Goal: Transaction & Acquisition: Book appointment/travel/reservation

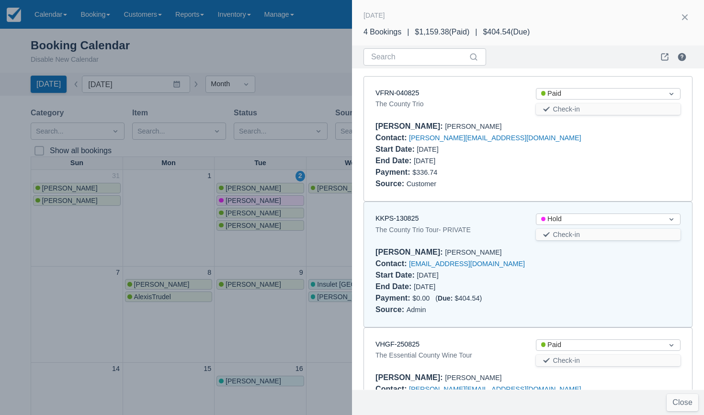
scroll to position [133, 0]
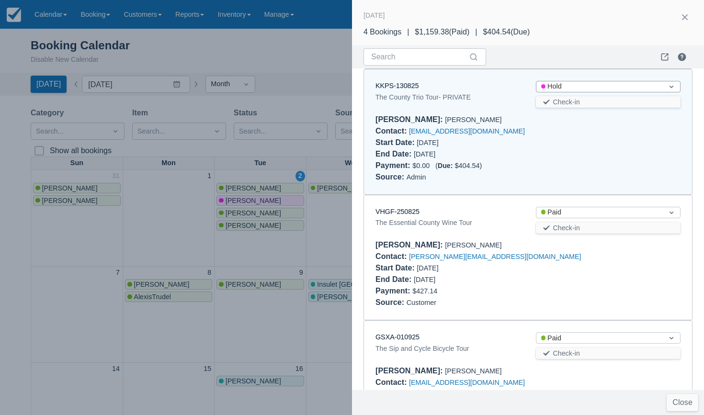
click at [561, 86] on div "Hold" at bounding box center [599, 86] width 117 height 11
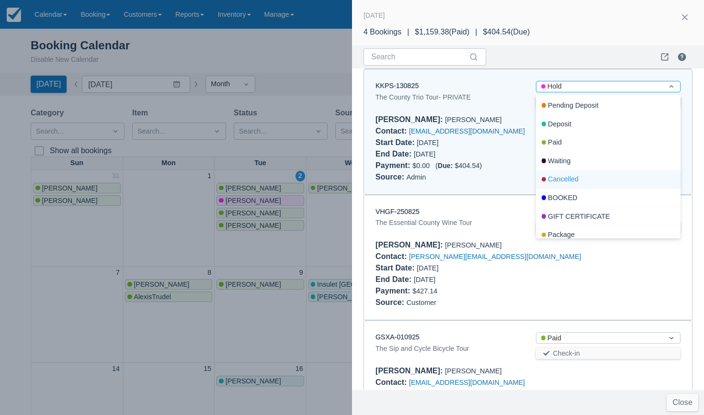
click at [571, 182] on div "Cancelled" at bounding box center [608, 180] width 145 height 19
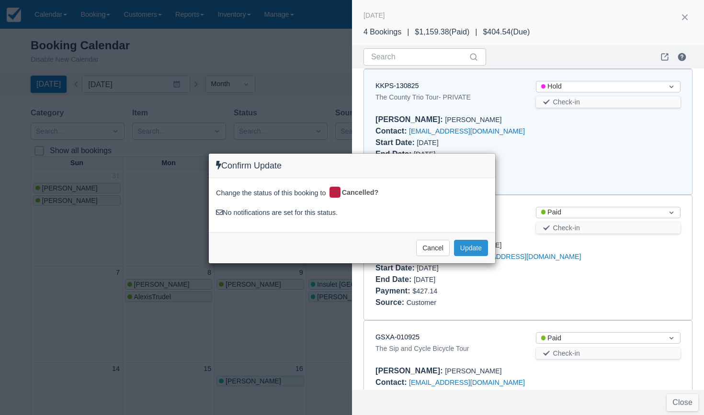
click at [475, 249] on button "Update" at bounding box center [471, 248] width 34 height 16
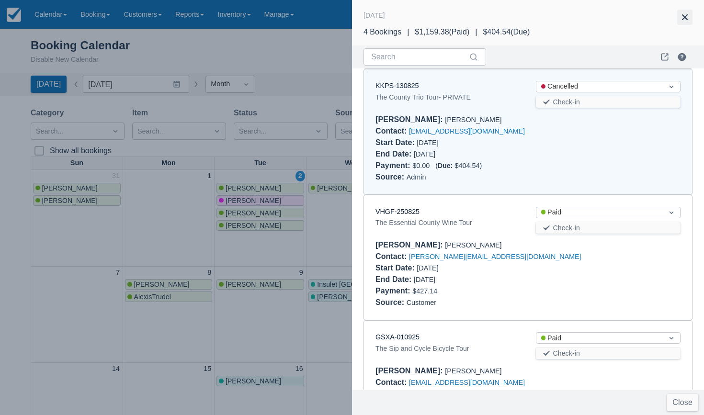
click at [684, 13] on button "button" at bounding box center [684, 17] width 15 height 15
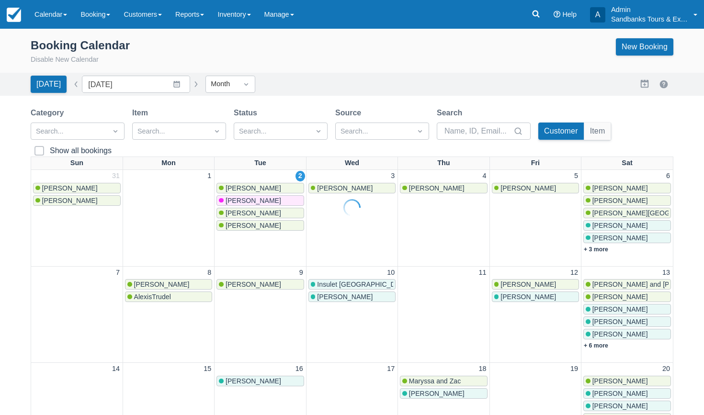
scroll to position [0, 0]
click at [244, 216] on span "Suzanne Johnson" at bounding box center [254, 213] width 56 height 8
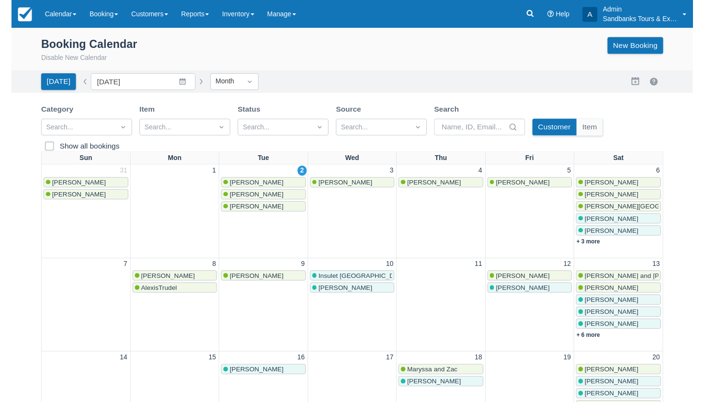
scroll to position [68, 0]
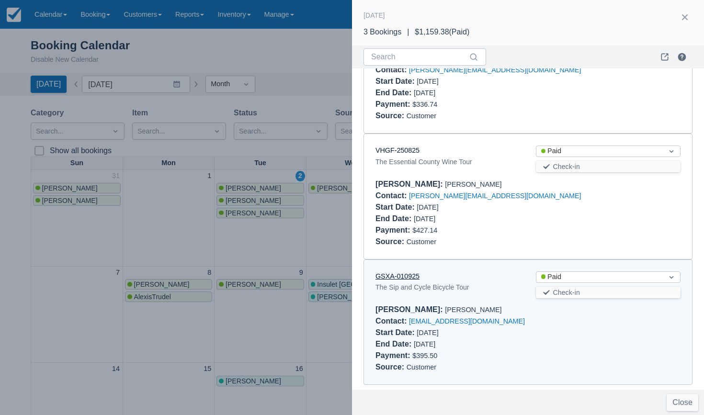
click at [397, 275] on link "GSXA-010925" at bounding box center [397, 277] width 44 height 8
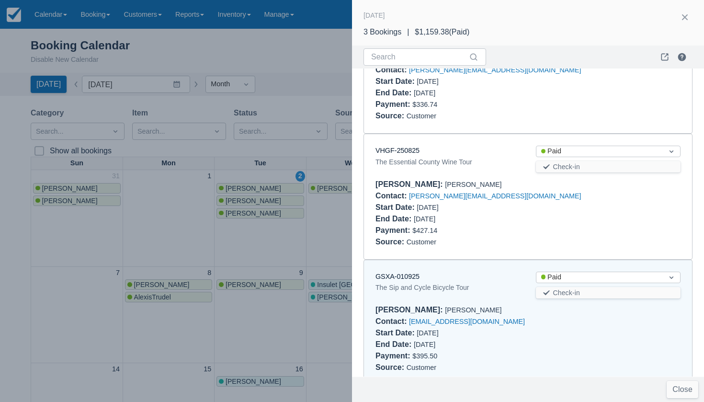
click at [303, 60] on div at bounding box center [352, 201] width 704 height 402
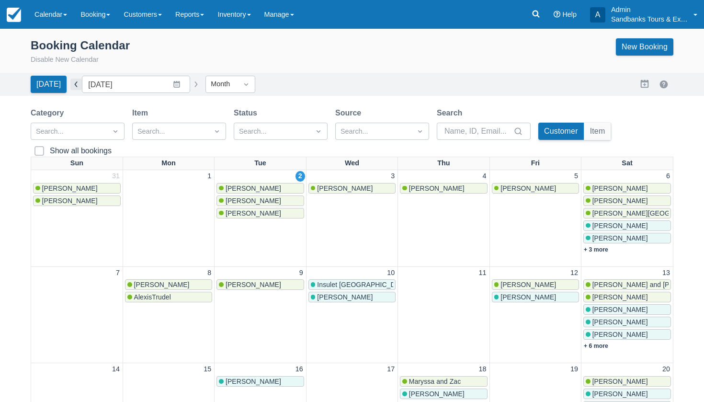
click at [78, 85] on button "button" at bounding box center [75, 84] width 11 height 11
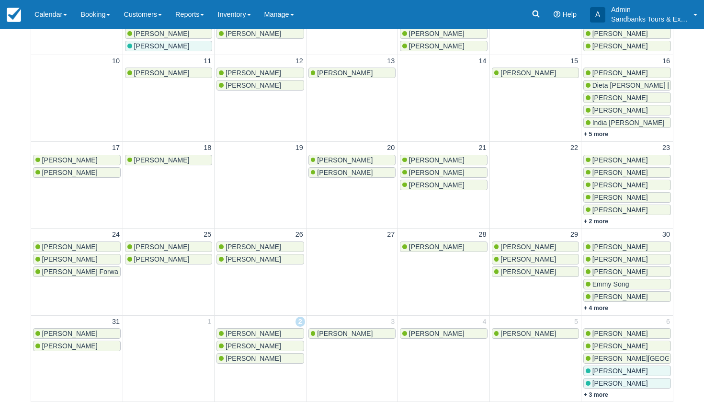
scroll to position [230, 0]
click at [601, 310] on link "+ 4 more" at bounding box center [596, 308] width 24 height 7
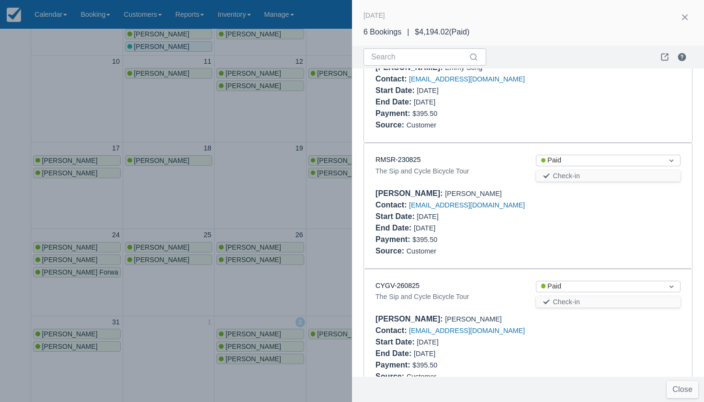
scroll to position [493, 0]
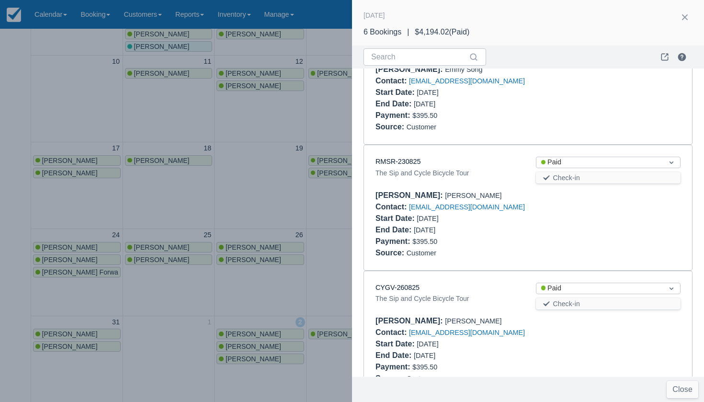
click at [320, 247] on div at bounding box center [352, 201] width 704 height 402
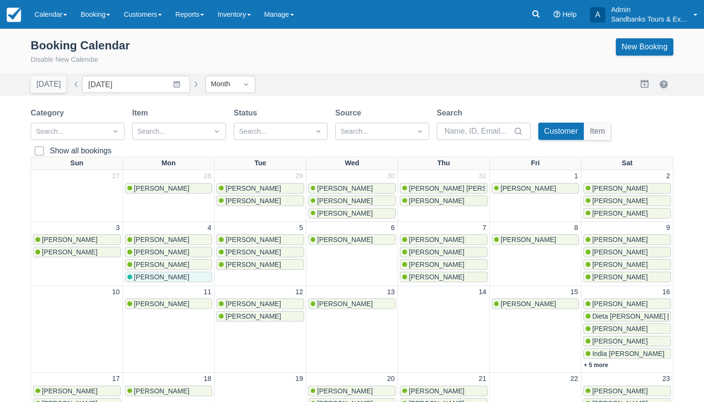
scroll to position [0, 0]
click at [190, 82] on button "button" at bounding box center [195, 84] width 11 height 11
type input "[DATE]"
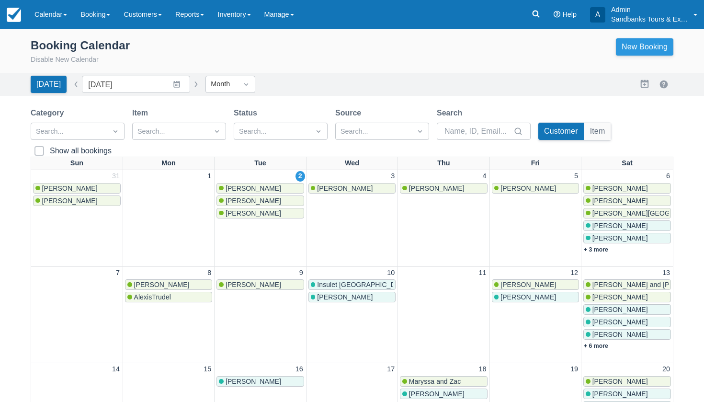
click at [643, 46] on link "New Booking" at bounding box center [644, 46] width 57 height 17
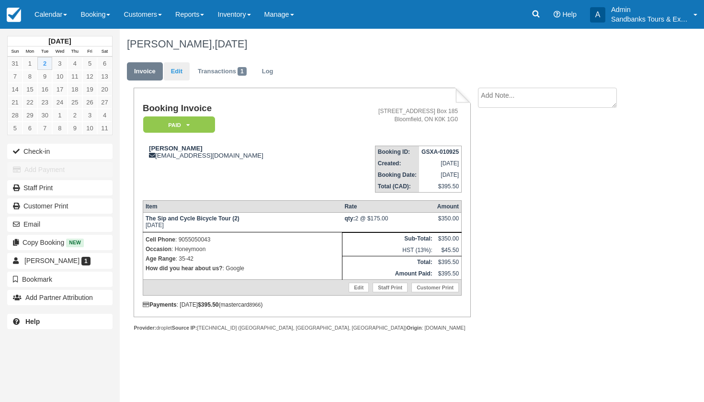
click at [174, 68] on link "Edit" at bounding box center [177, 71] width 26 height 19
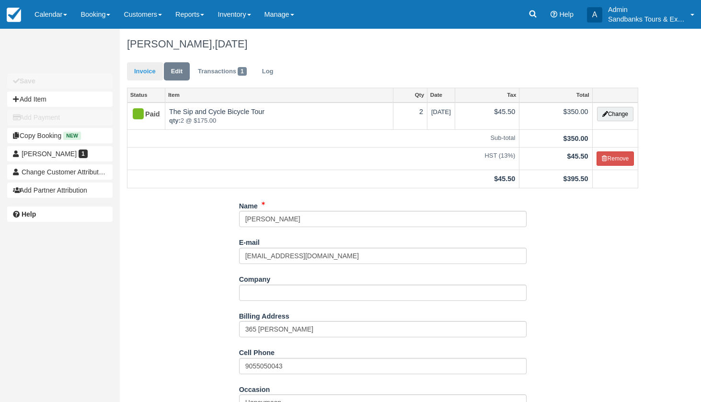
click at [149, 73] on link "Invoice" at bounding box center [145, 71] width 36 height 19
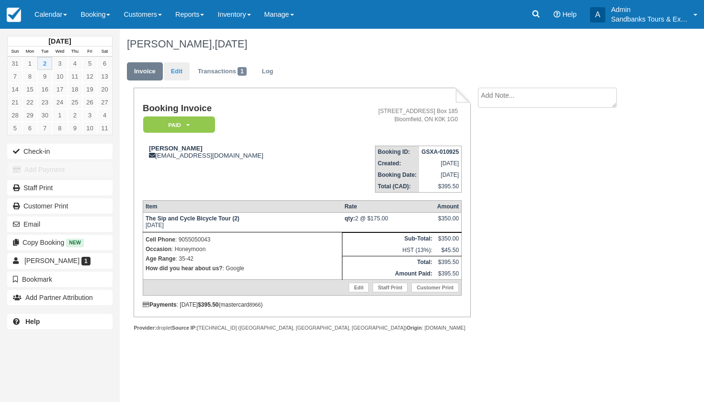
click at [178, 76] on link "Edit" at bounding box center [177, 71] width 26 height 19
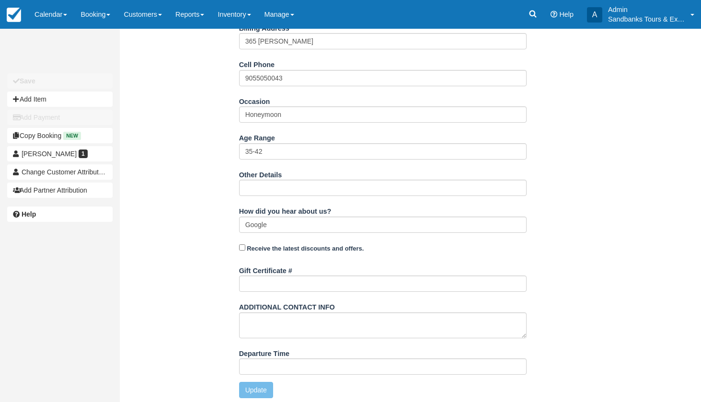
scroll to position [287, 0]
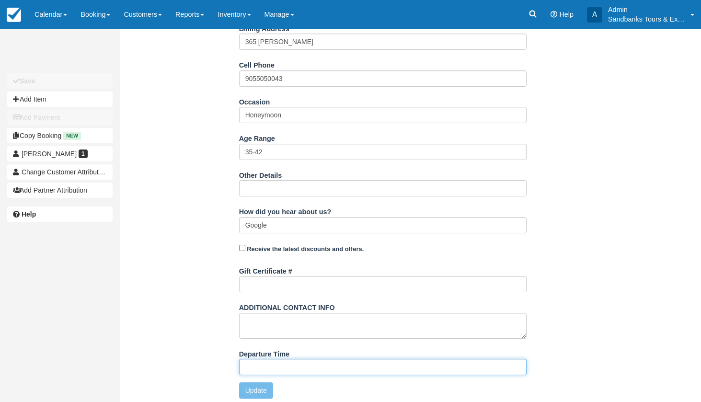
click at [268, 366] on input "Departure Time" at bounding box center [382, 367] width 287 height 16
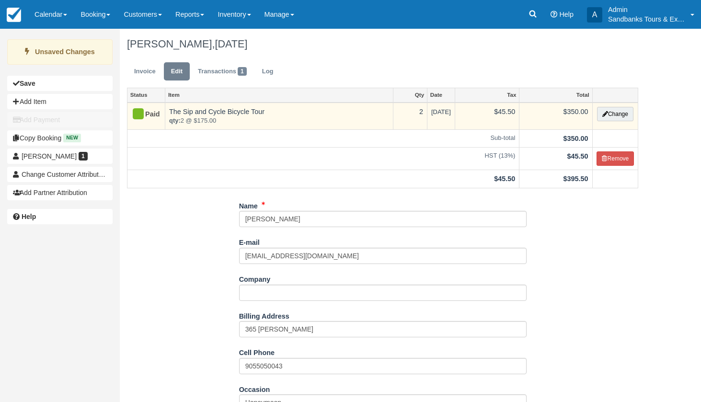
scroll to position [0, 0]
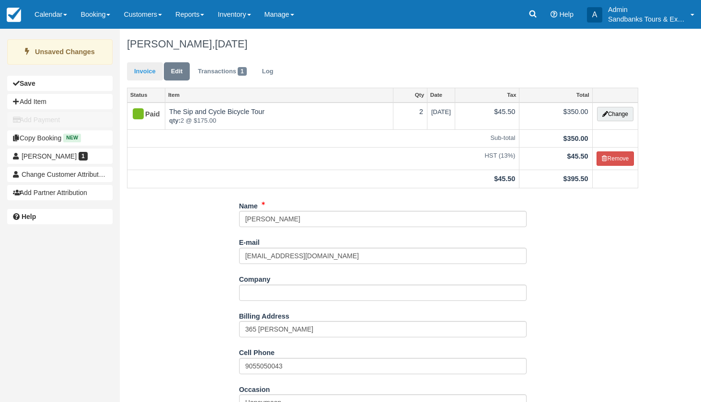
type input "12:00pm departure time"
click at [143, 72] on link "Invoice" at bounding box center [145, 71] width 36 height 19
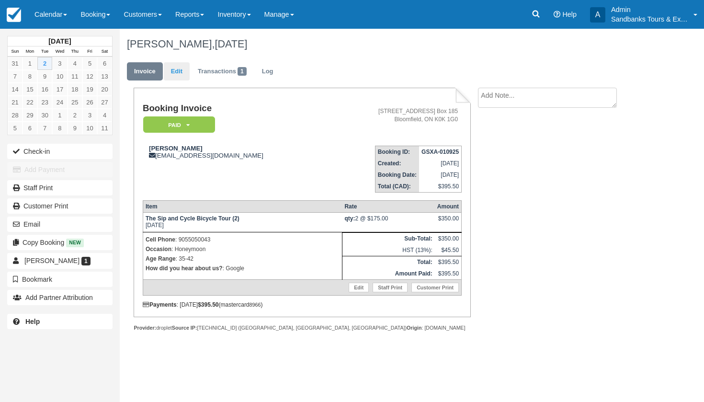
click at [182, 78] on link "Edit" at bounding box center [177, 71] width 26 height 19
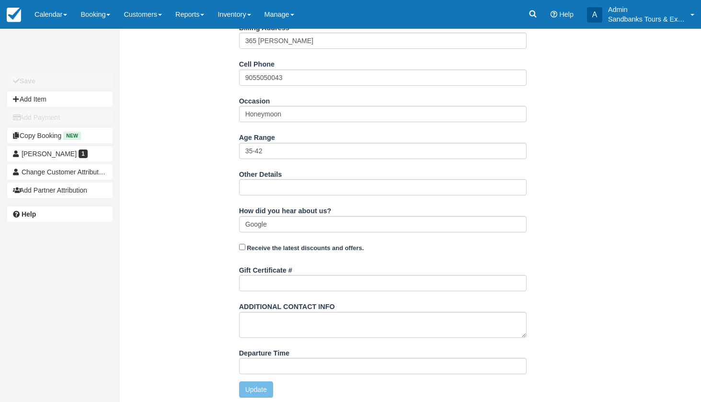
scroll to position [287, 0]
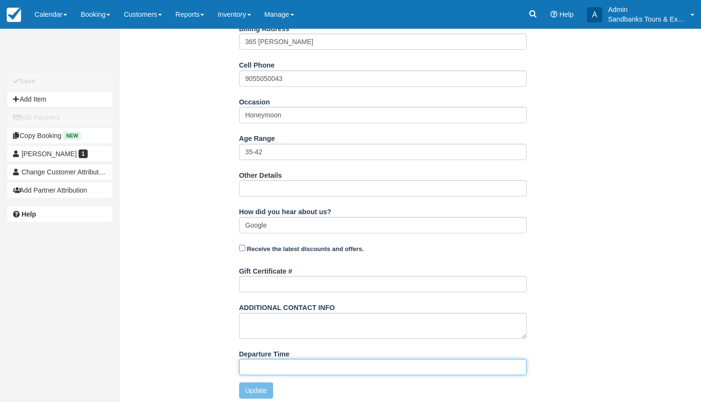
click at [268, 366] on input "Departure Time" at bounding box center [382, 367] width 287 height 16
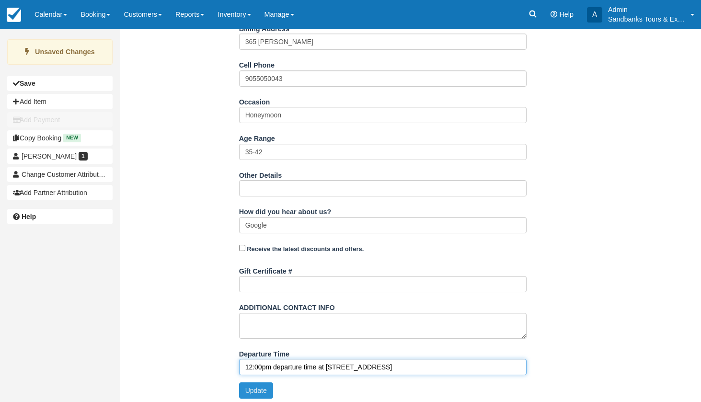
type input "12:00pm departure time at 81 Cleminson Street"
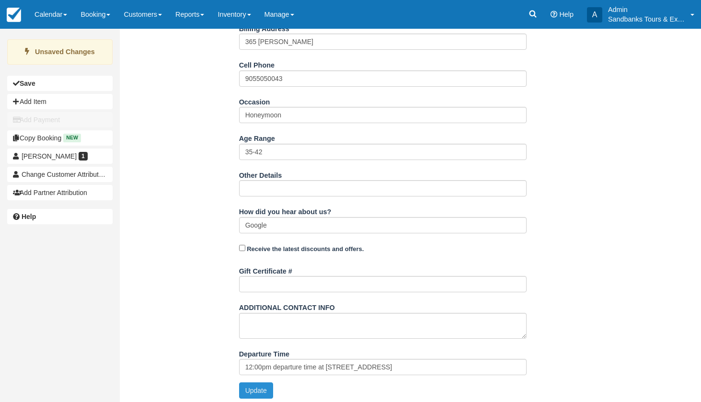
click at [262, 384] on button "Update" at bounding box center [256, 390] width 34 height 16
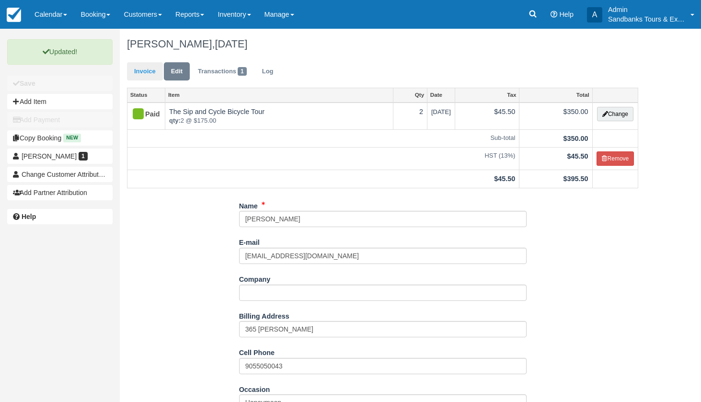
scroll to position [-1, 0]
click at [151, 80] on link "Invoice" at bounding box center [145, 71] width 36 height 19
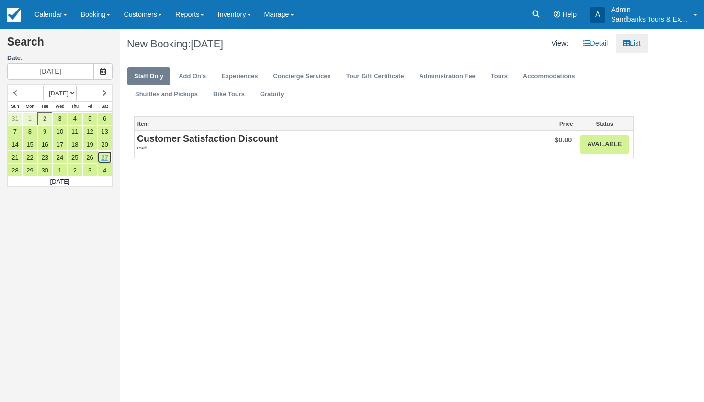
click at [108, 152] on link "27" at bounding box center [104, 157] width 15 height 13
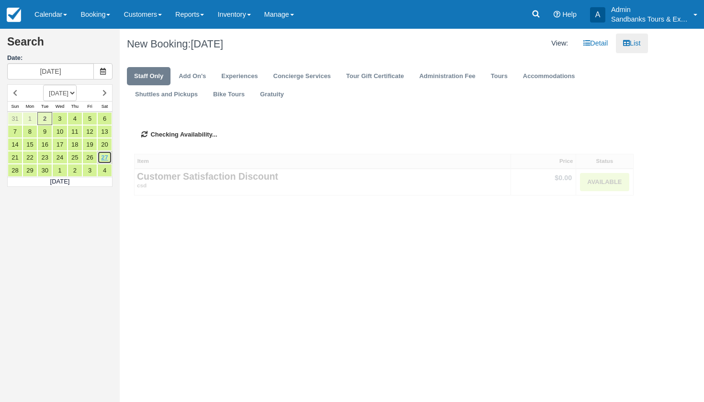
type input "09/27/25"
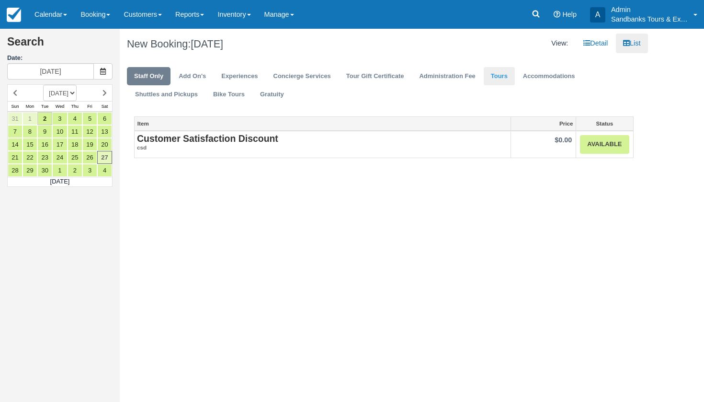
click at [509, 76] on link "Tours" at bounding box center [499, 76] width 31 height 19
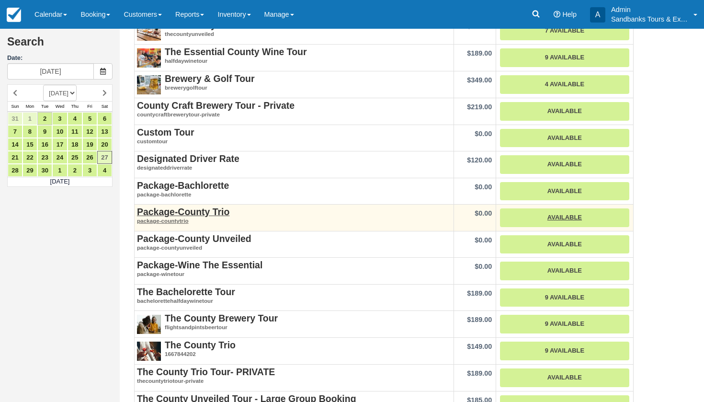
scroll to position [121, 0]
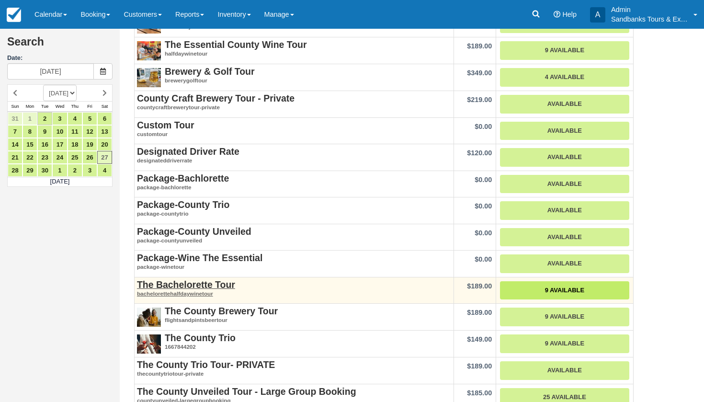
click at [549, 287] on link "9 Available" at bounding box center [564, 290] width 129 height 19
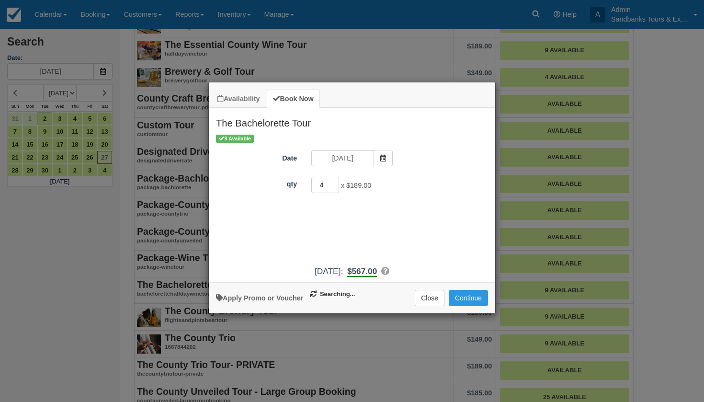
click at [334, 182] on input "4" at bounding box center [325, 185] width 28 height 16
click at [334, 182] on input "5" at bounding box center [325, 185] width 28 height 16
click at [334, 182] on input "6" at bounding box center [325, 185] width 28 height 16
type input "5"
click at [334, 187] on input "5" at bounding box center [325, 185] width 28 height 16
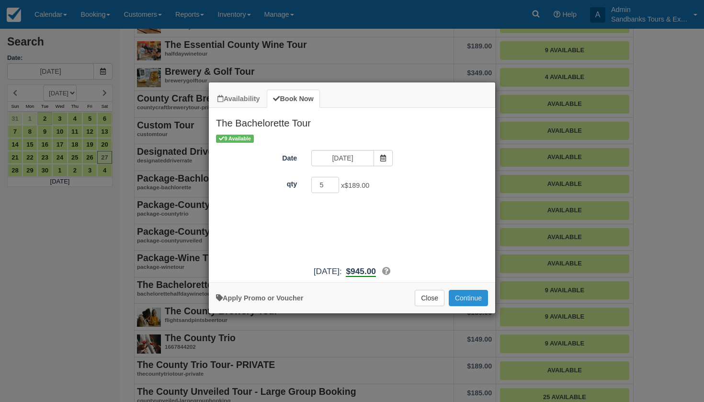
click at [472, 306] on button "Continue" at bounding box center [468, 298] width 39 height 16
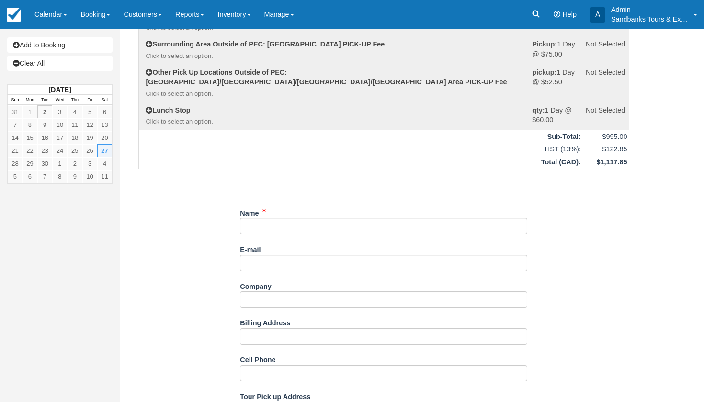
scroll to position [191, 0]
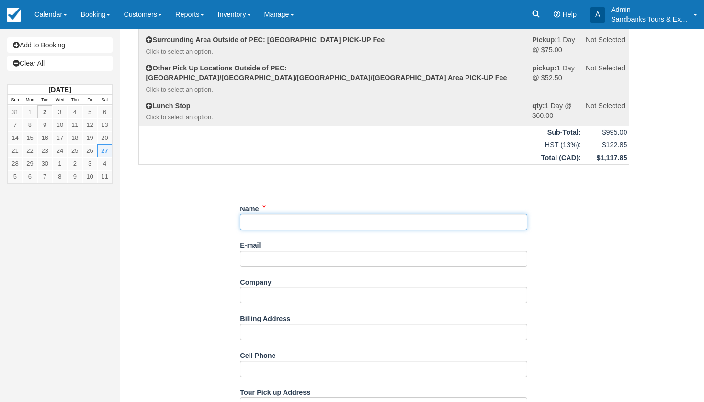
click at [296, 214] on input "Name" at bounding box center [383, 222] width 287 height 16
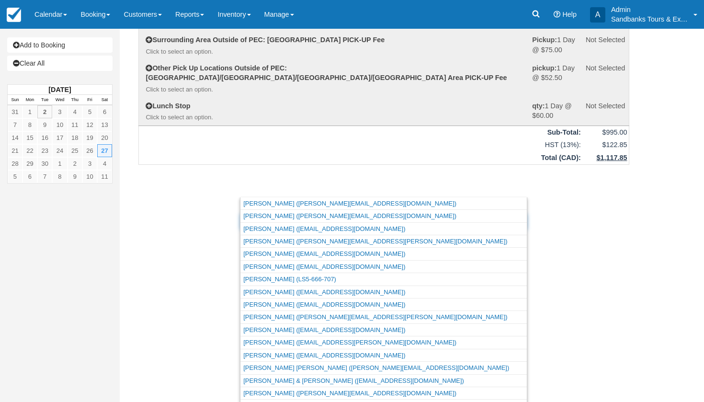
type input "C"
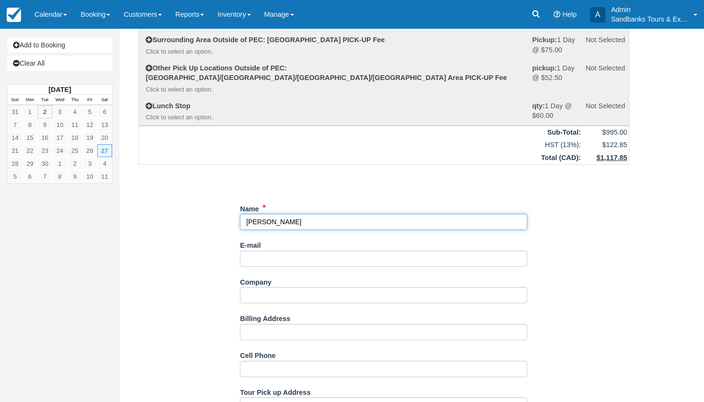
type input "[PERSON_NAME]"
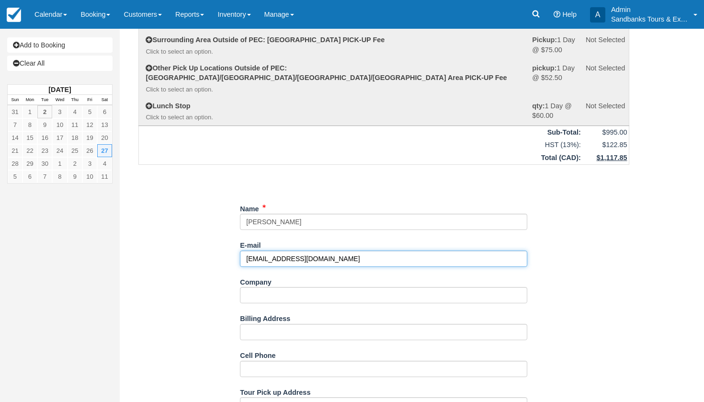
type input "[EMAIL_ADDRESS][DOMAIN_NAME]"
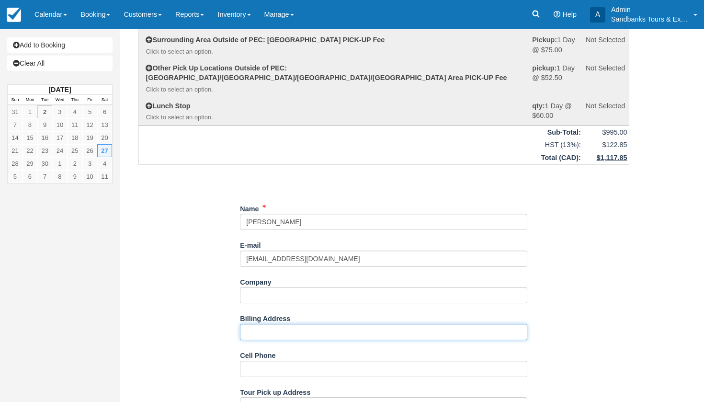
click at [263, 324] on input "Billing Address" at bounding box center [383, 332] width 287 height 16
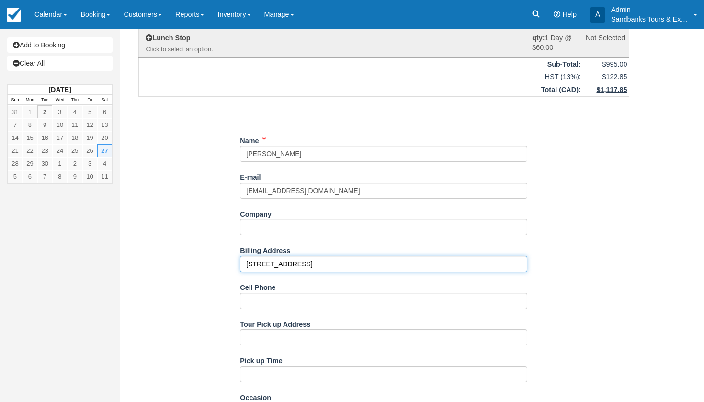
scroll to position [276, 0]
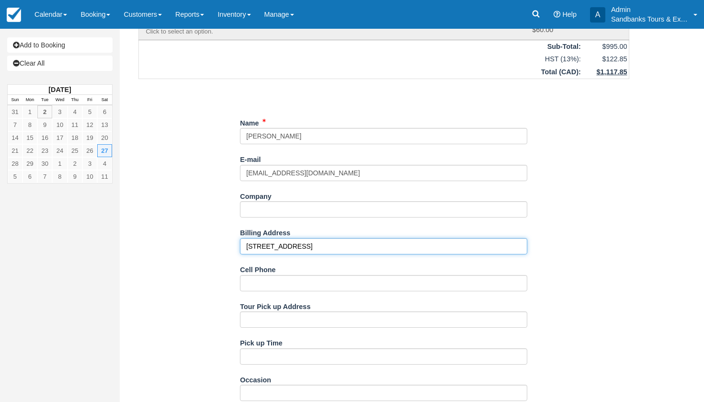
type input "40 Sebastopol Drive, Flormelt"
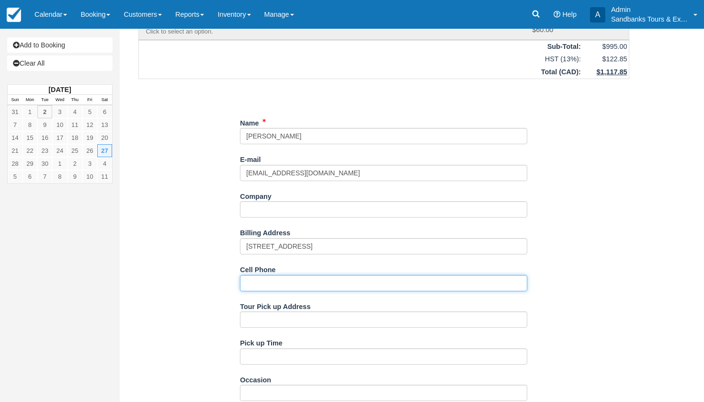
click at [266, 275] on input "Cell Phone" at bounding box center [383, 283] width 287 height 16
type input "613-717-2003"
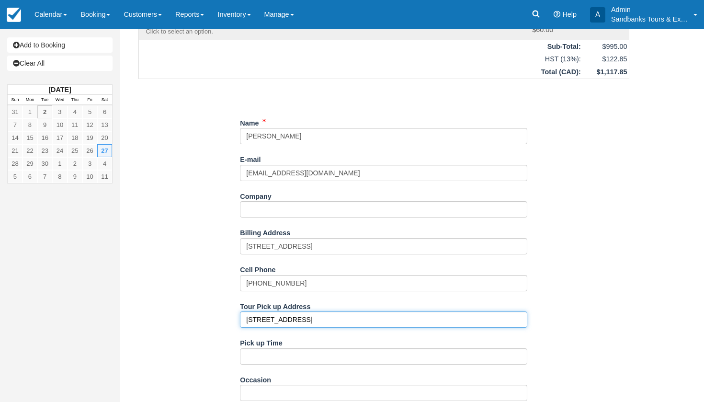
type input "1479 County Rd 15"
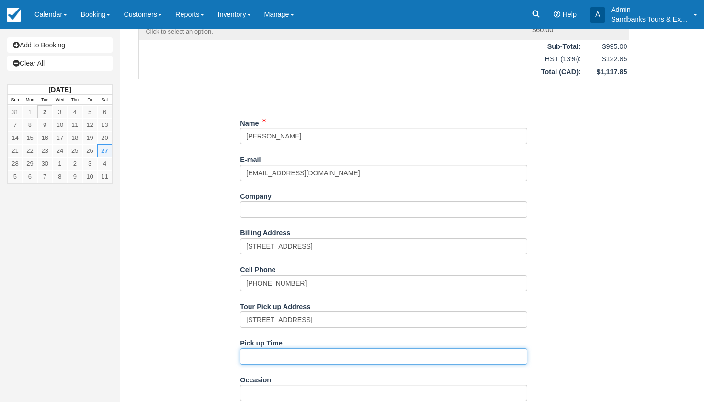
click at [270, 348] on input "Pick up Time" at bounding box center [383, 356] width 287 height 16
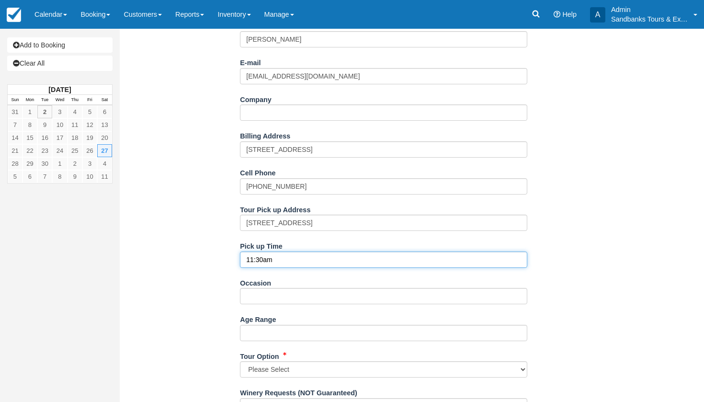
scroll to position [435, 0]
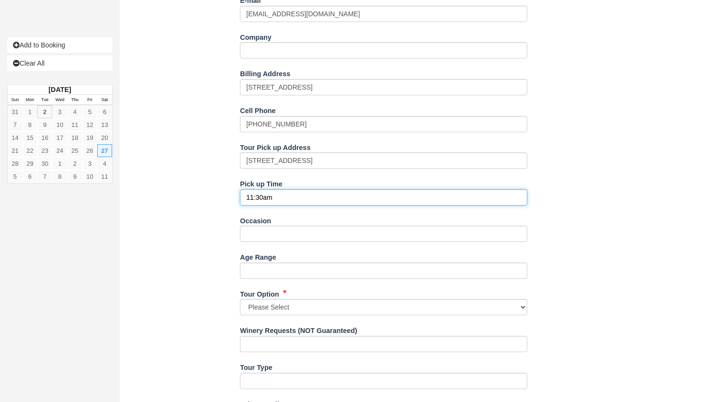
type input "11:30am"
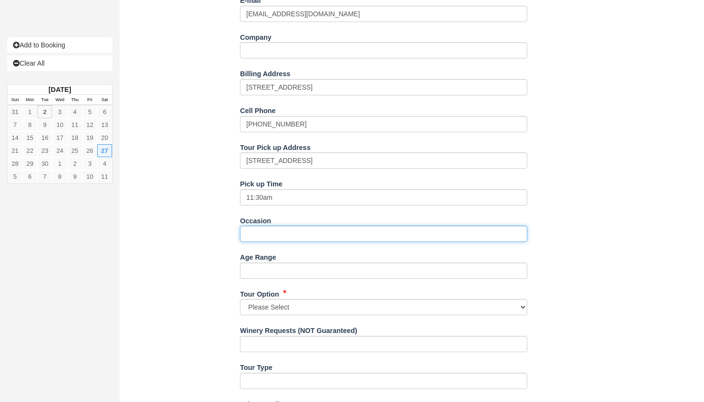
click at [264, 226] on input "Occasion" at bounding box center [383, 234] width 287 height 16
type input "Girls"
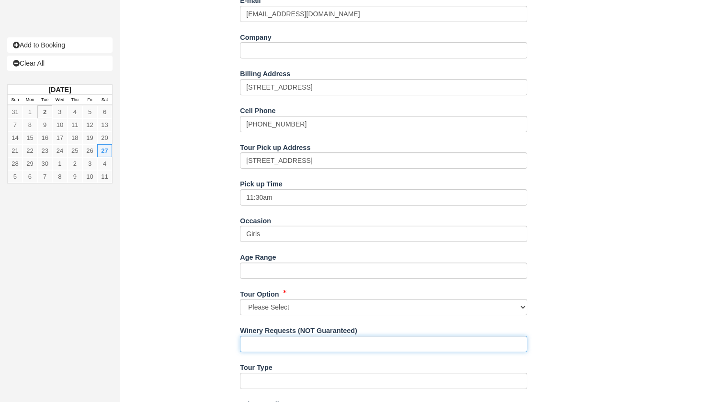
click at [254, 336] on input "Winery Requests (NOT Guaranteed)" at bounding box center [383, 344] width 287 height 16
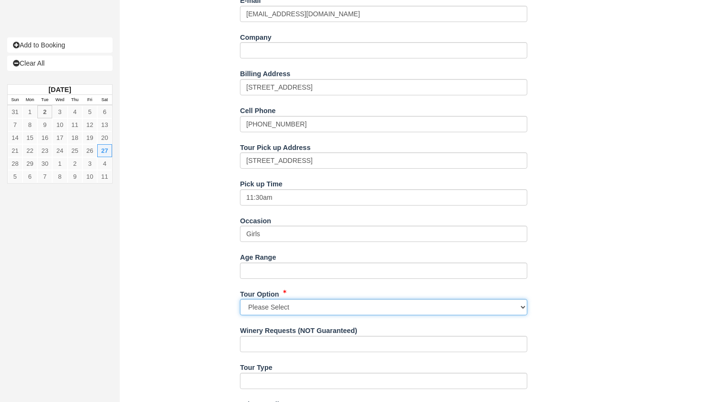
select select "Option 2: 3 Wineries, 1 Cidery"
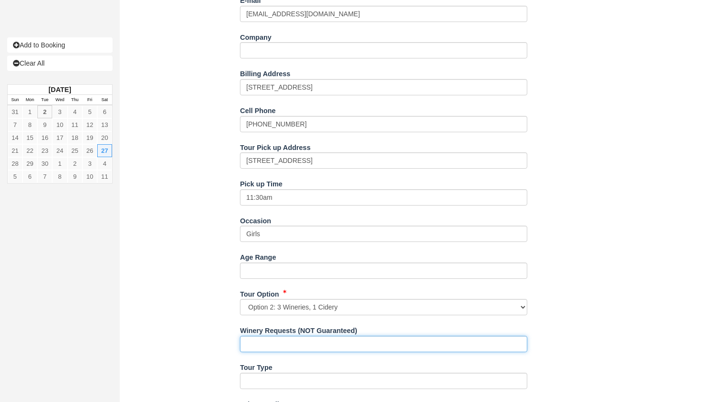
click at [284, 336] on input "Winery Requests (NOT Guaranteed)" at bounding box center [383, 344] width 287 height 16
type input "Loch Mor Cider"
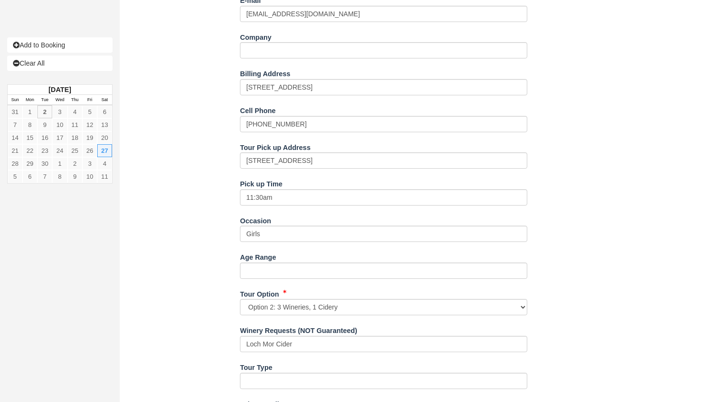
click at [205, 293] on div "Item Rate Amount The Bachelorette Tour Sat Sept 27, 2025 qty: 5 @ $189.00 $945.…" at bounding box center [384, 160] width 514 height 1073
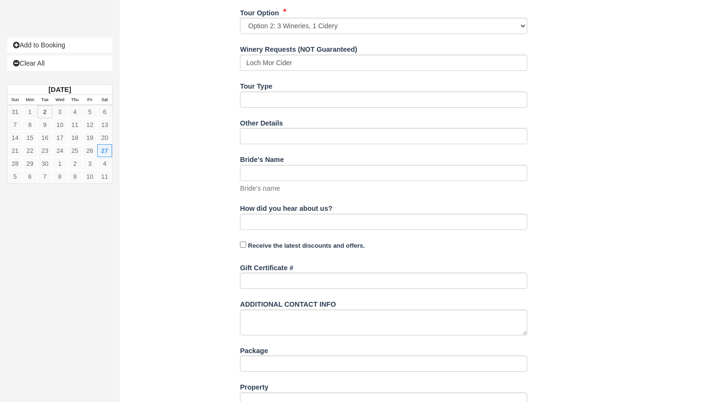
scroll to position [716, 0]
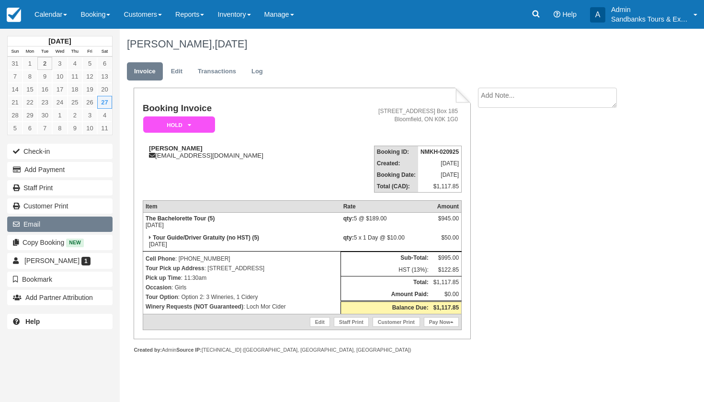
click at [56, 221] on button "Email" at bounding box center [59, 223] width 105 height 15
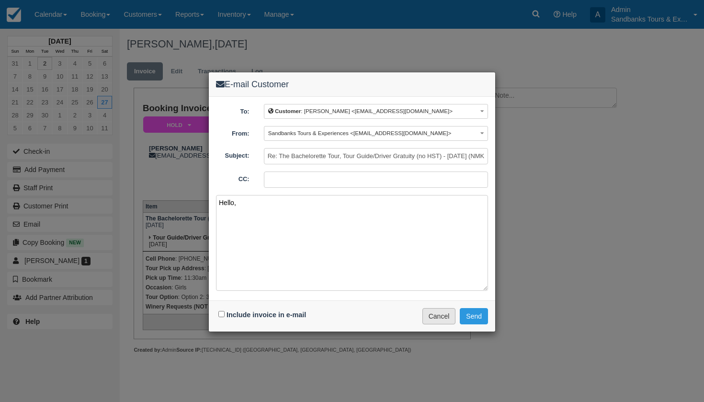
type textarea "Hello,"
click at [434, 311] on button "Cancel" at bounding box center [439, 316] width 34 height 16
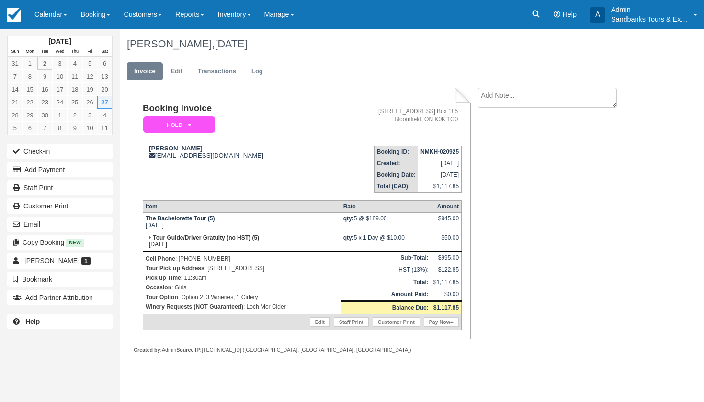
click at [552, 209] on div "Booking Invoice Hold   Pending Deposit Deposit Paid Waiting Cancelled Void BOOK…" at bounding box center [383, 231] width 527 height 286
click at [97, 226] on button "Email" at bounding box center [59, 223] width 105 height 15
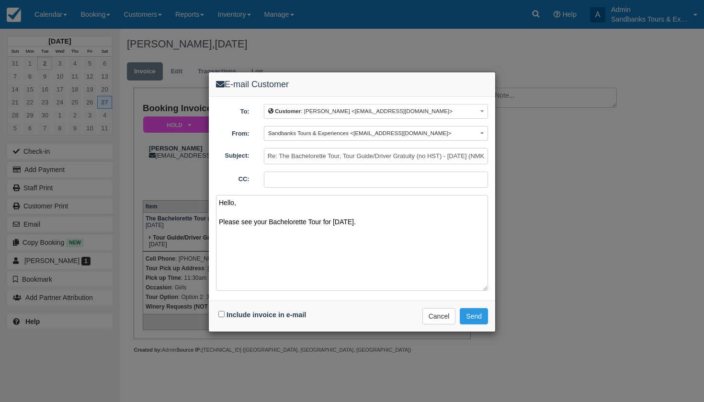
click at [378, 220] on textarea "Hello, Please see your Bachelorette Tour for [DATE]." at bounding box center [352, 243] width 272 height 96
click at [220, 259] on textarea "Hello, Please see your Bachelorette Tour for [DATE] for 5 people. Please see yo…" at bounding box center [352, 243] width 272 height 96
click at [408, 240] on textarea "Hello, Please see your Bachelorette Tour for September 27th for 5 people. Pleas…" at bounding box center [352, 243] width 272 height 96
type textarea "Hello, Please see your Bachelorette Tour for September 27th for 5 people. Pleas…"
click at [220, 315] on input "Include invoice in e-mail" at bounding box center [221, 314] width 6 height 6
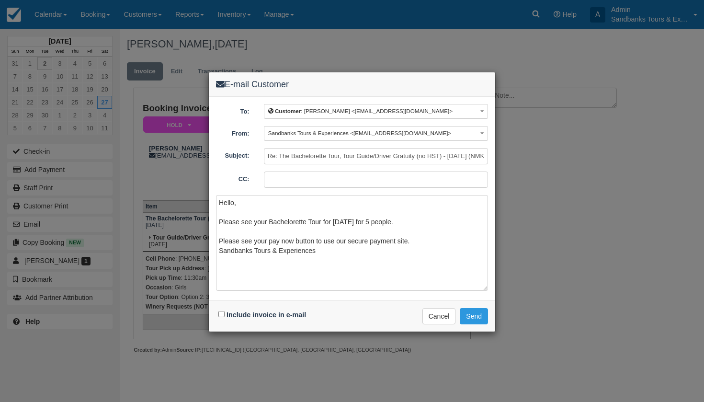
checkbox input "true"
click at [476, 318] on button "Send" at bounding box center [474, 316] width 28 height 16
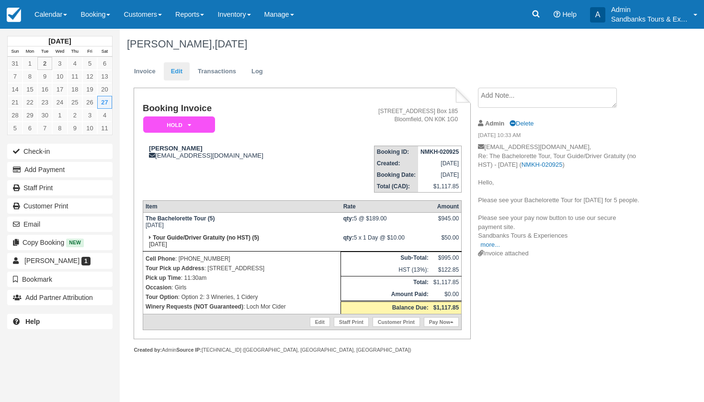
click at [179, 69] on link "Edit" at bounding box center [177, 71] width 26 height 19
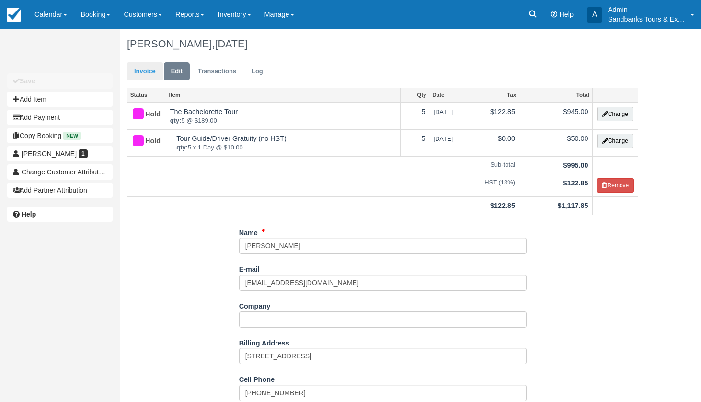
click at [142, 69] on link "Invoice" at bounding box center [145, 71] width 36 height 19
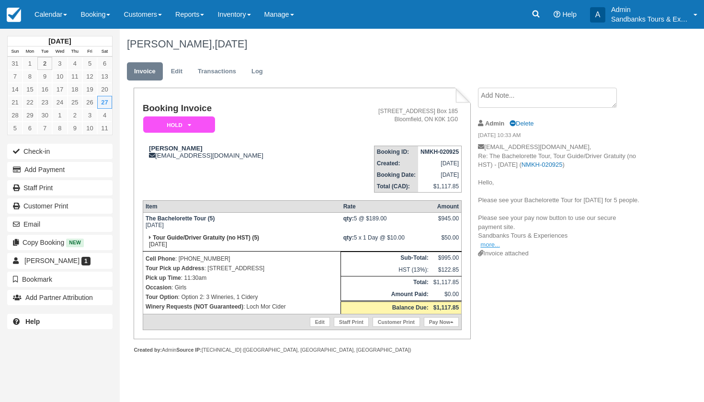
click at [492, 248] on link "more..." at bounding box center [489, 244] width 19 height 7
